Goal: Task Accomplishment & Management: Check status

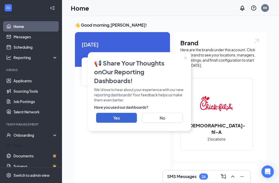
click at [18, 146] on link "Team" at bounding box center [35, 145] width 44 height 10
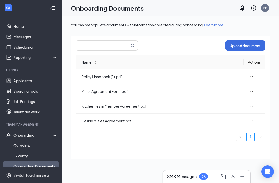
click at [36, 145] on link "Overview" at bounding box center [35, 145] width 44 height 10
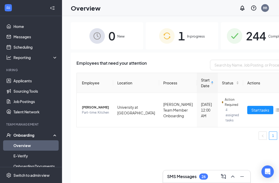
click at [250, 33] on span "244" at bounding box center [256, 36] width 20 height 18
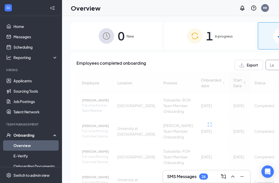
type input "L"
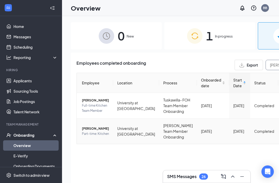
type input "[PERSON_NAME]"
click at [90, 131] on span "[PERSON_NAME]" at bounding box center [95, 128] width 27 height 5
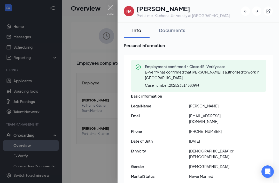
click at [174, 30] on div "Documents" at bounding box center [172, 30] width 26 height 6
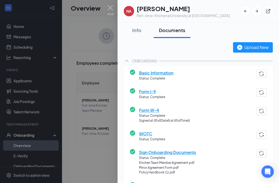
click at [153, 90] on span "Form I-9" at bounding box center [152, 91] width 26 height 6
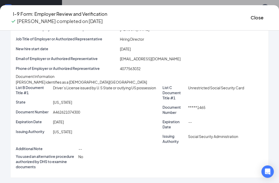
scroll to position [85, 0]
